Goal: Book appointment/travel/reservation

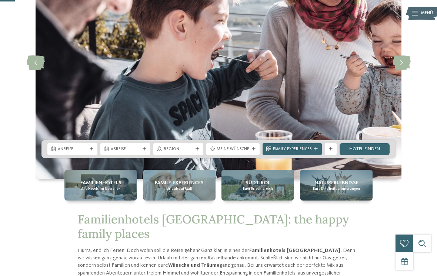
scroll to position [83, 0]
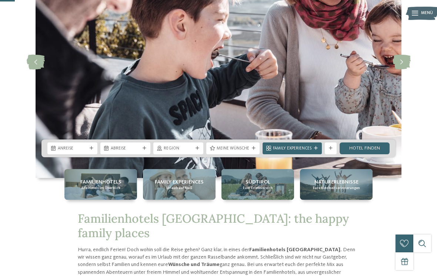
click at [54, 151] on icon at bounding box center [53, 148] width 4 height 5
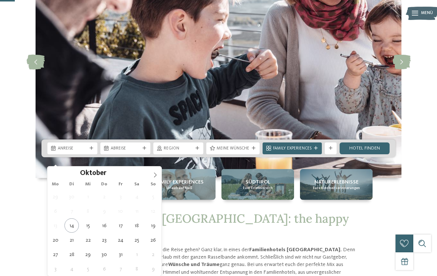
click at [158, 175] on span at bounding box center [155, 173] width 13 height 13
click at [155, 178] on span at bounding box center [155, 173] width 13 height 13
click at [155, 176] on icon at bounding box center [155, 175] width 5 height 5
type input "****"
click at [153, 175] on icon at bounding box center [155, 175] width 5 height 5
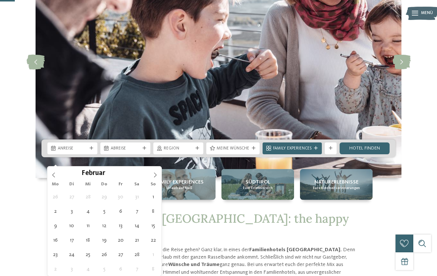
click at [155, 175] on icon at bounding box center [155, 175] width 5 height 5
click at [155, 176] on icon at bounding box center [155, 175] width 5 height 5
click at [157, 174] on icon at bounding box center [155, 175] width 5 height 5
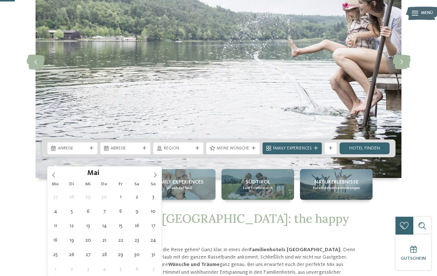
type div "[DATE]"
type input "****"
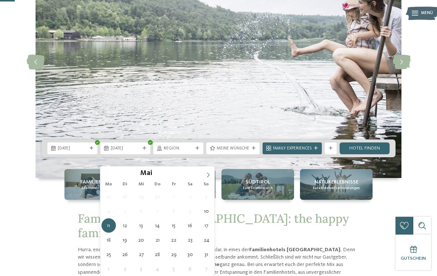
type div "[DATE]"
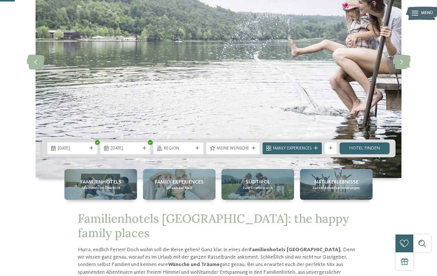
click at [376, 155] on link "Hotel finden" at bounding box center [365, 149] width 50 height 12
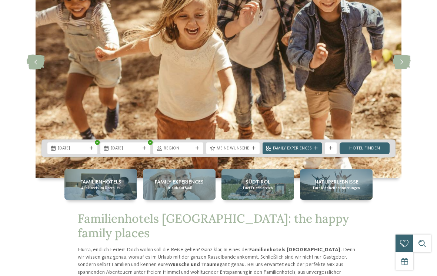
scroll to position [0, 0]
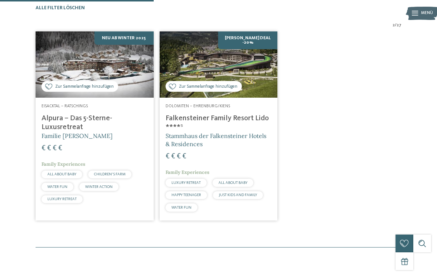
scroll to position [182, 0]
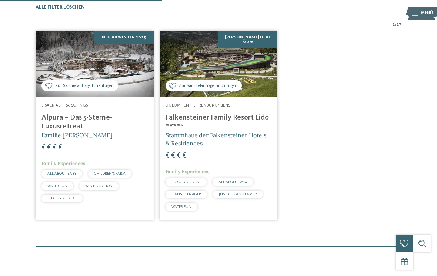
click at [358, 161] on div "Zur Sammelanfrage hinzufügen Zur Sammelanfrage hinzugefügt Neu ab Winter 2025 E…" at bounding box center [219, 125] width 372 height 195
click at [360, 167] on div "Zur Sammelanfrage hinzufügen Zur Sammelanfrage hinzugefügt Neu ab Winter 2025 E…" at bounding box center [219, 125] width 372 height 195
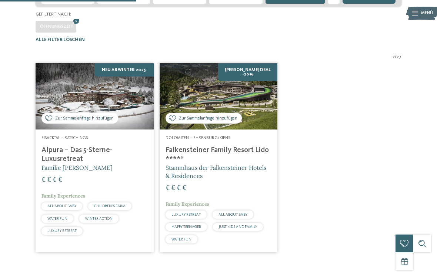
scroll to position [150, 0]
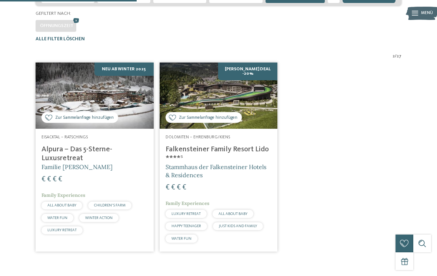
click at [249, 115] on img at bounding box center [219, 96] width 118 height 66
